Goal: Task Accomplishment & Management: Use online tool/utility

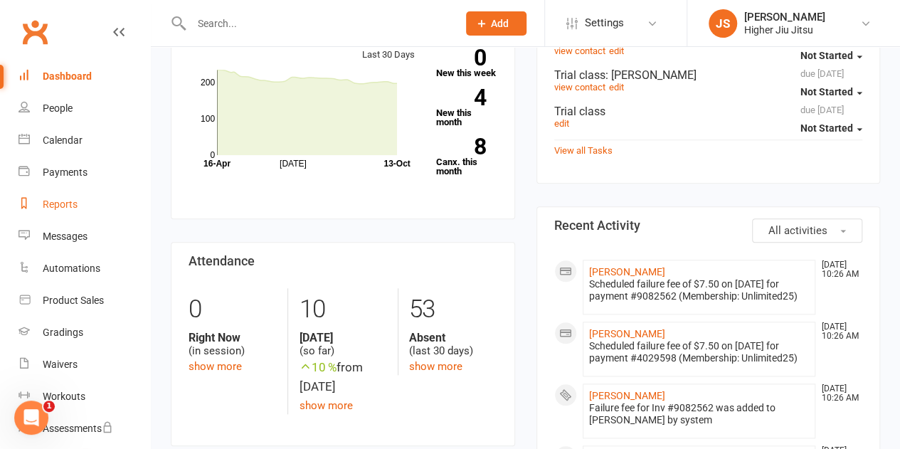
scroll to position [498, 0]
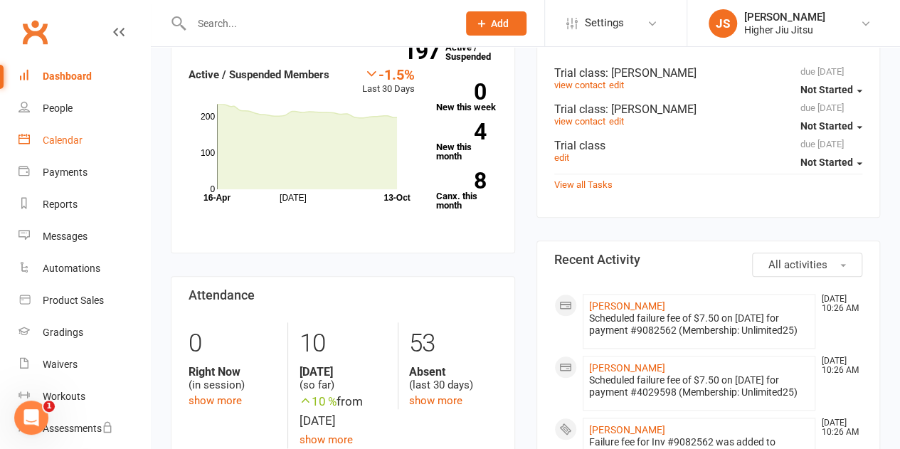
click at [75, 132] on link "Calendar" at bounding box center [84, 141] width 132 height 32
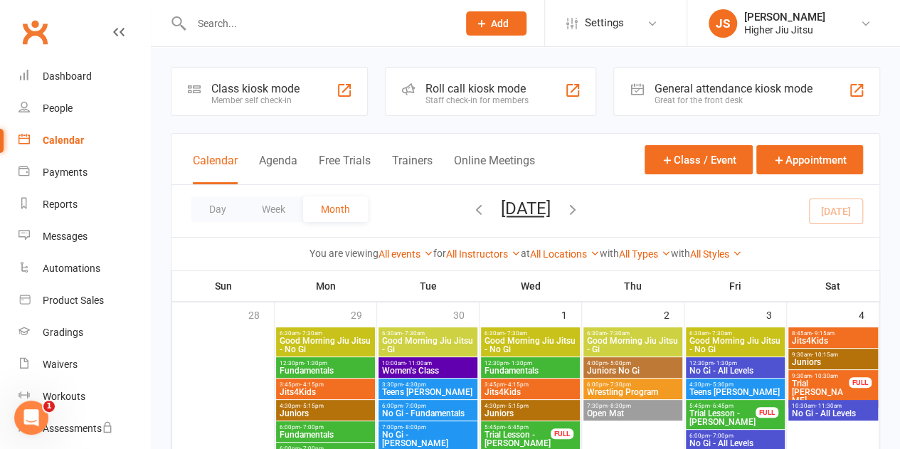
click at [456, 85] on div "Roll call kiosk mode" at bounding box center [476, 89] width 103 height 14
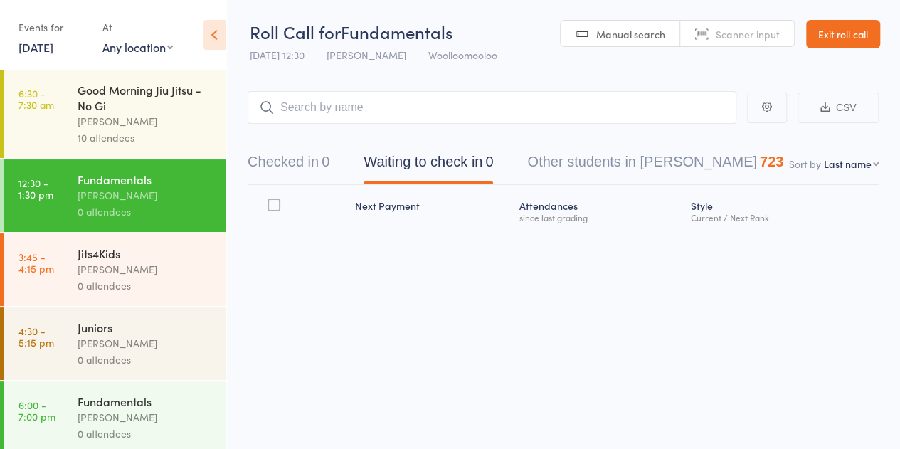
click at [120, 128] on div "[PERSON_NAME]" at bounding box center [146, 121] width 136 height 16
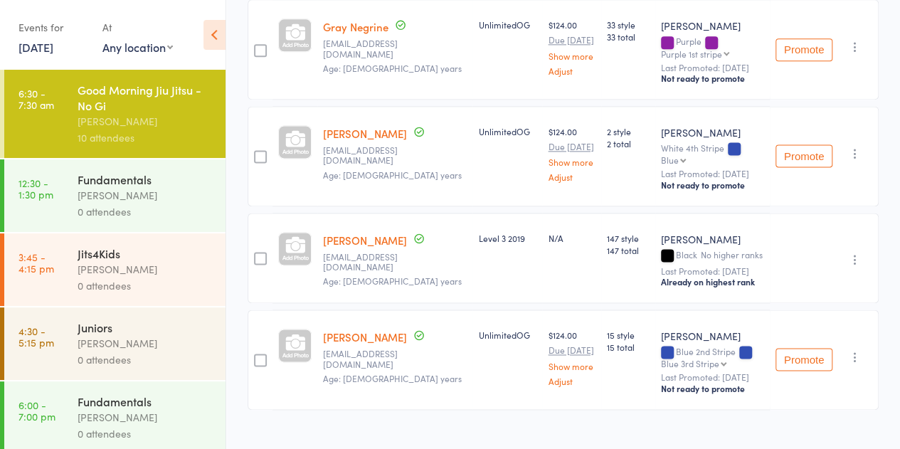
scroll to position [920, 0]
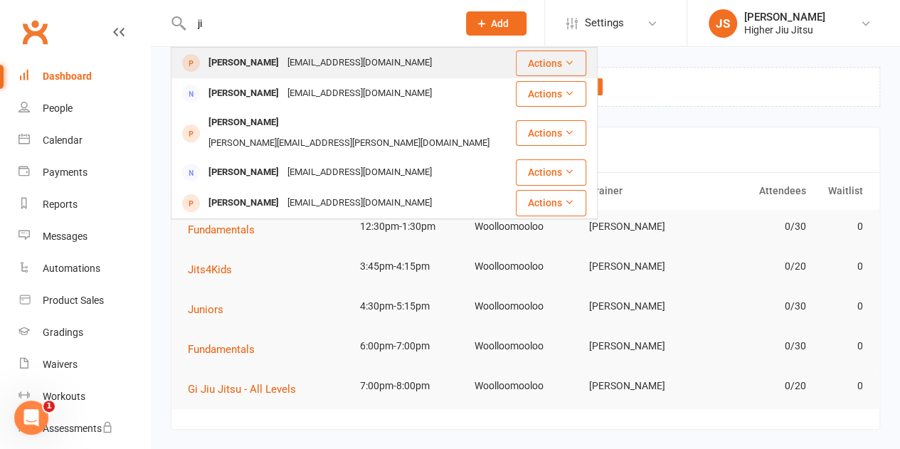
type input "ji"
click at [328, 64] on div "[EMAIL_ADDRESS][DOMAIN_NAME]" at bounding box center [359, 63] width 153 height 21
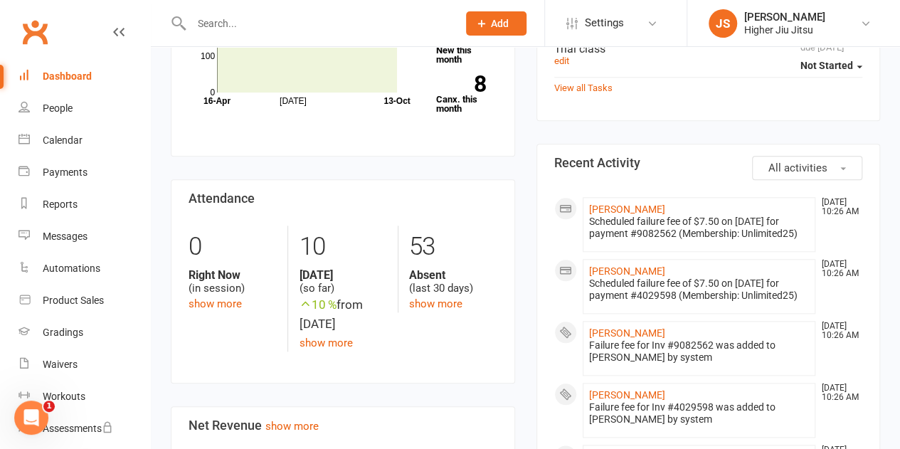
scroll to position [640, 0]
